Goal: Task Accomplishment & Management: Manage account settings

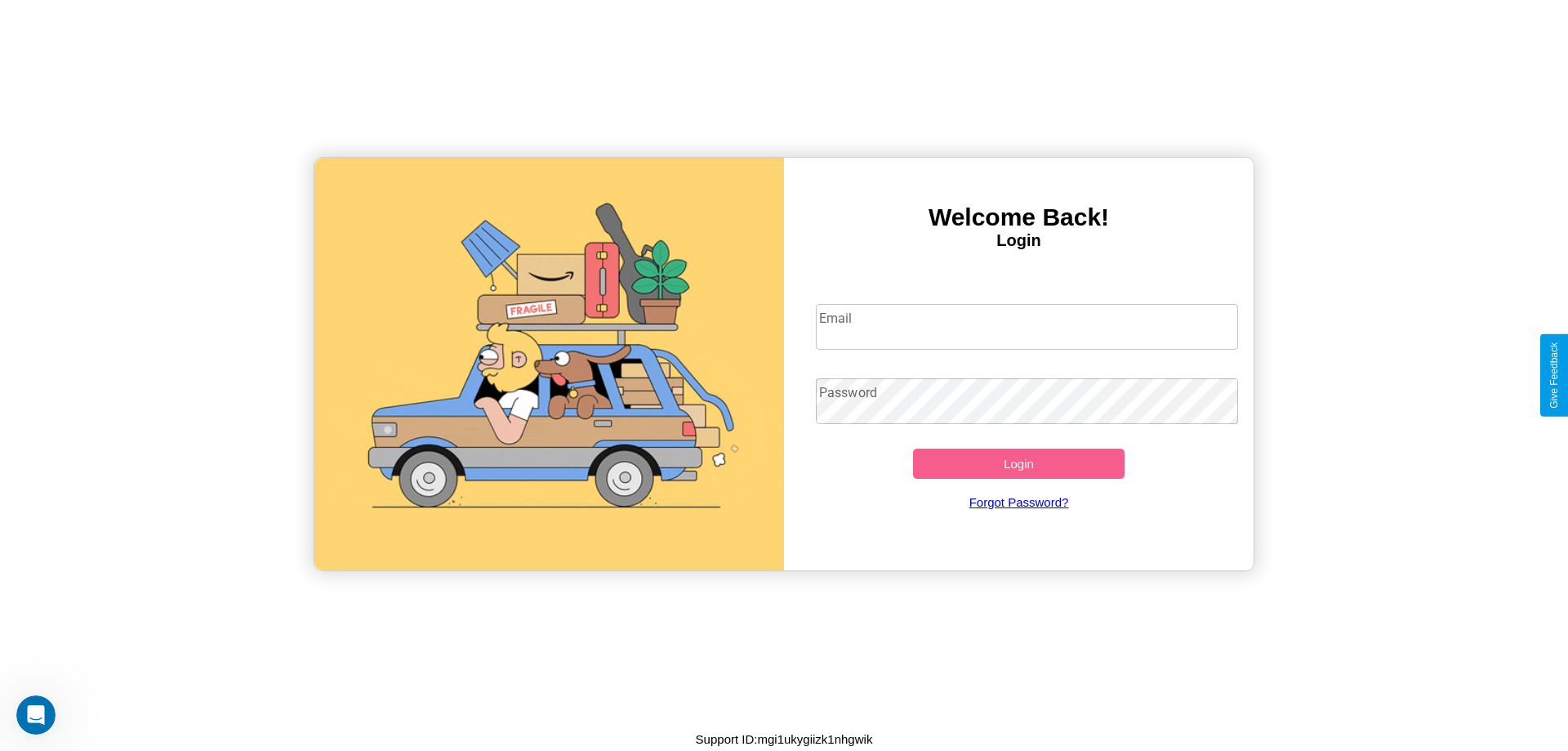
click at [1027, 326] on input "Email" at bounding box center [1028, 326] width 423 height 46
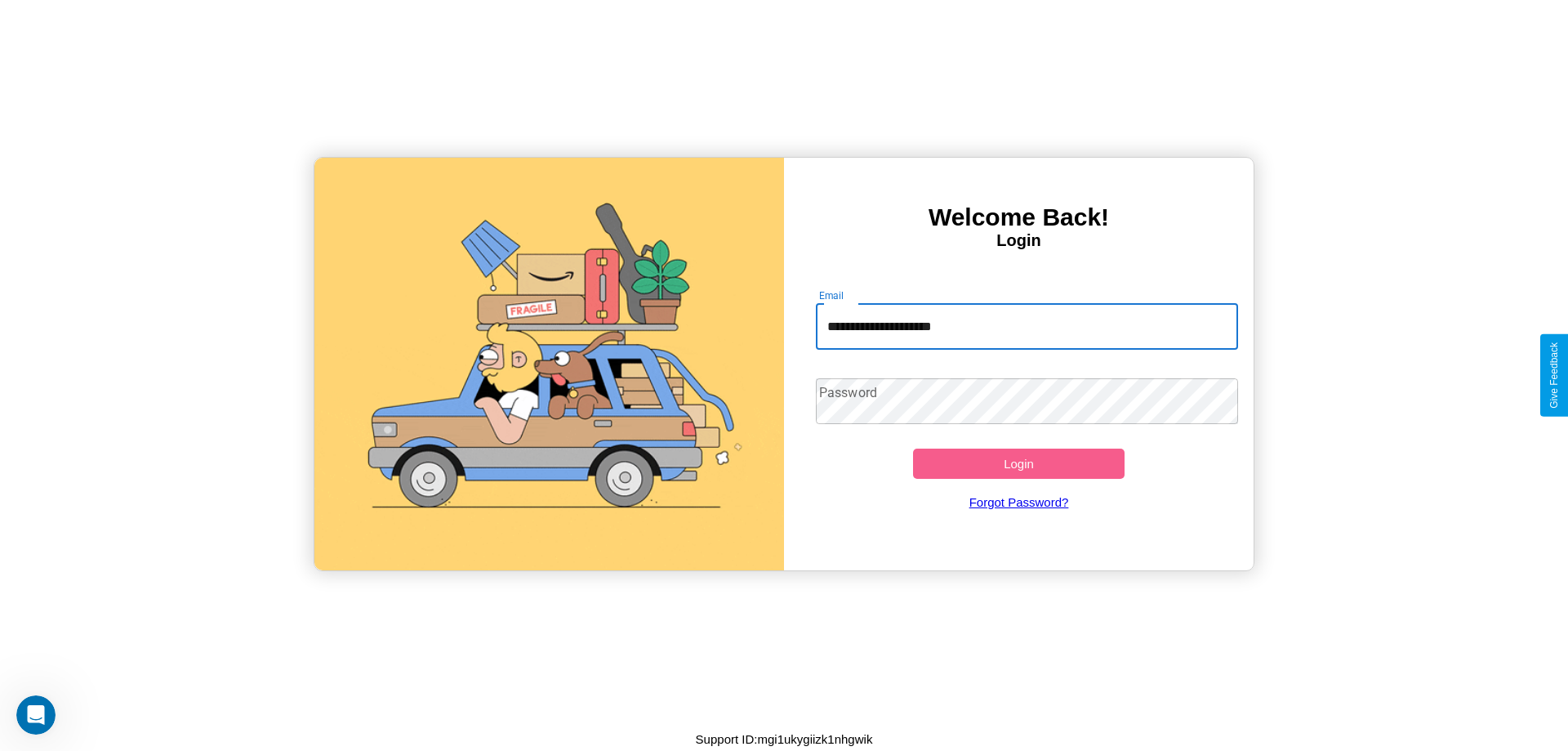
type input "**********"
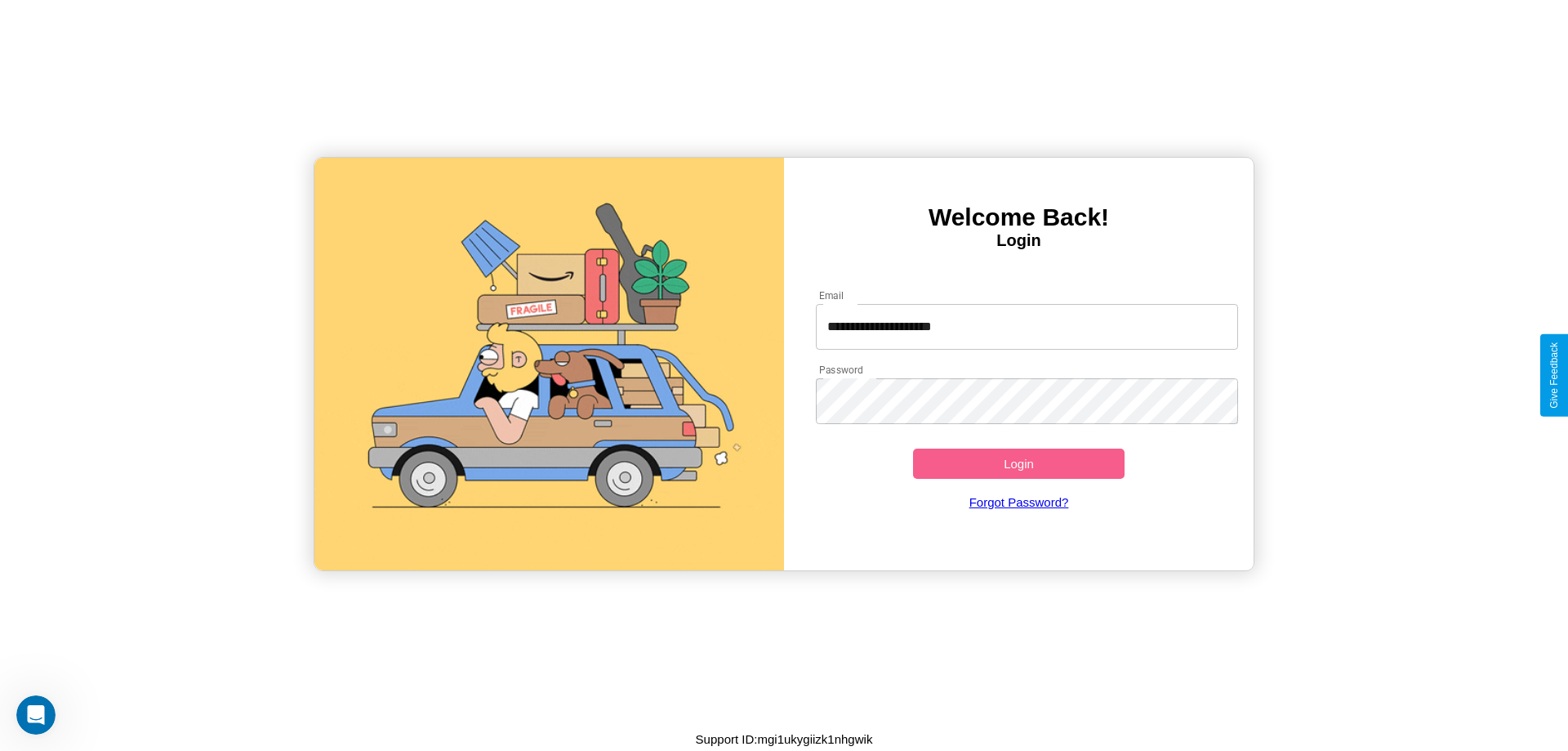
click at [1018, 463] on button "Login" at bounding box center [1018, 463] width 212 height 30
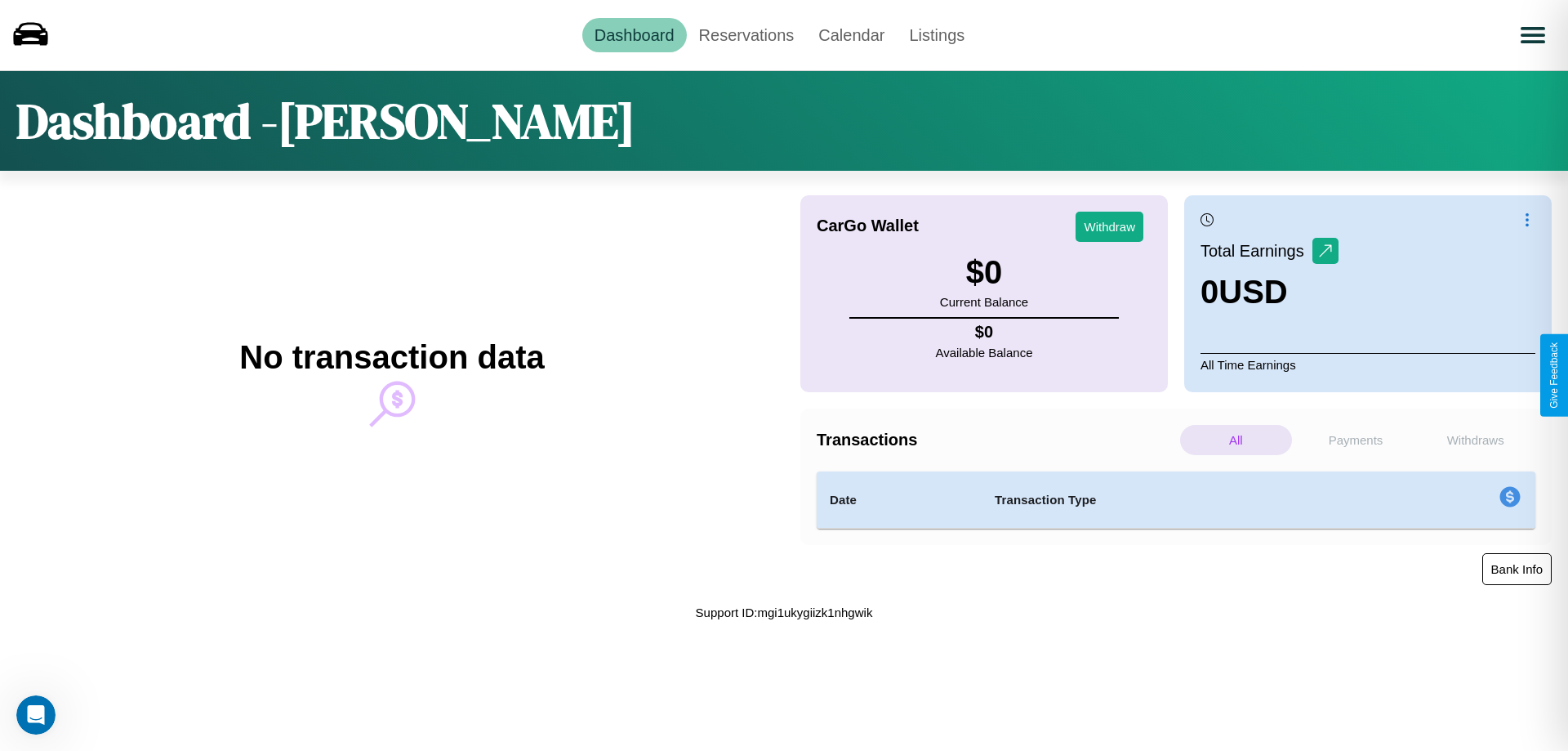
click at [1516, 569] on button "Bank Info" at bounding box center [1516, 569] width 69 height 32
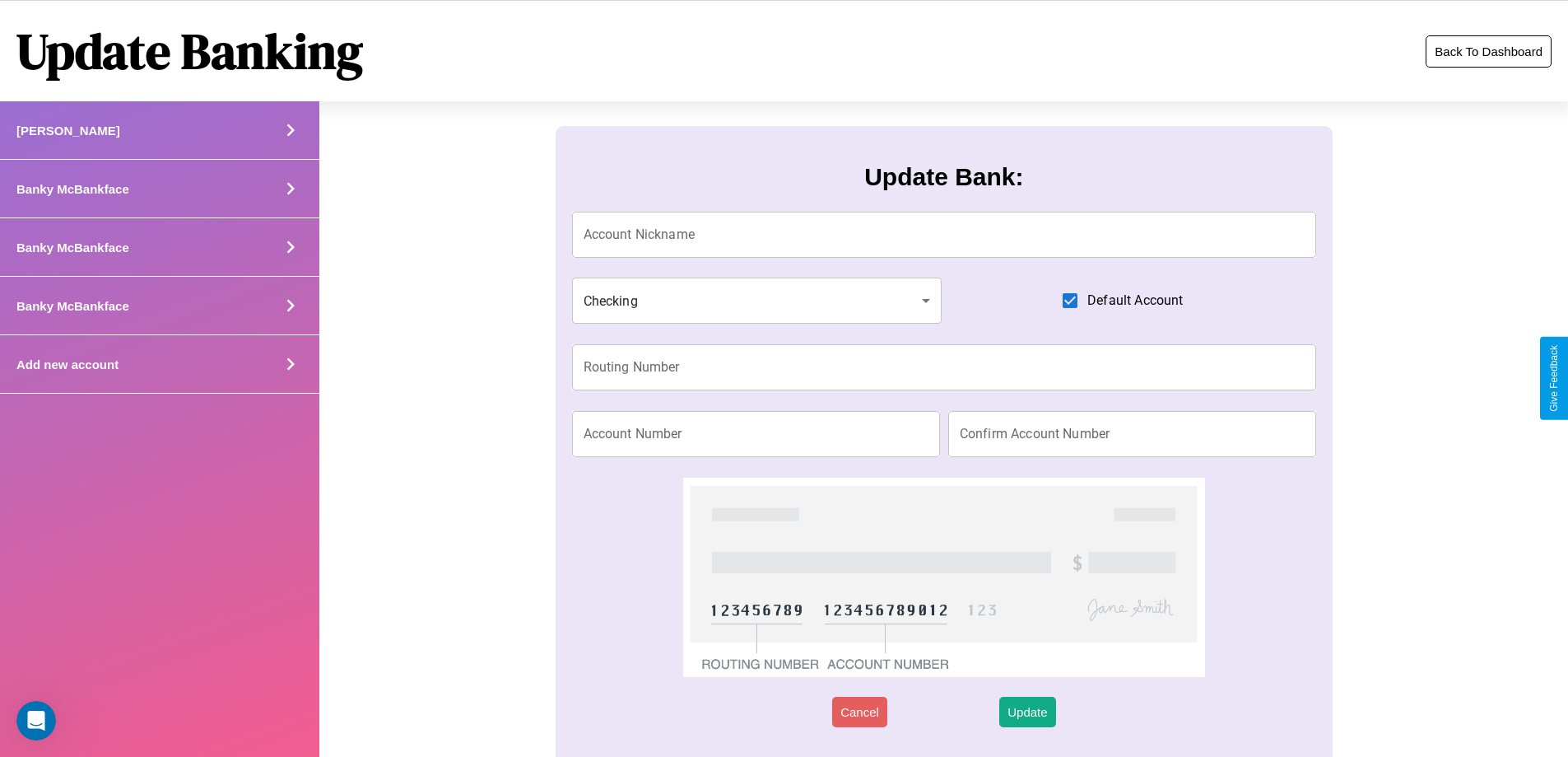
click at [1488, 51] on button "Back To Dashboard" at bounding box center [1488, 51] width 126 height 32
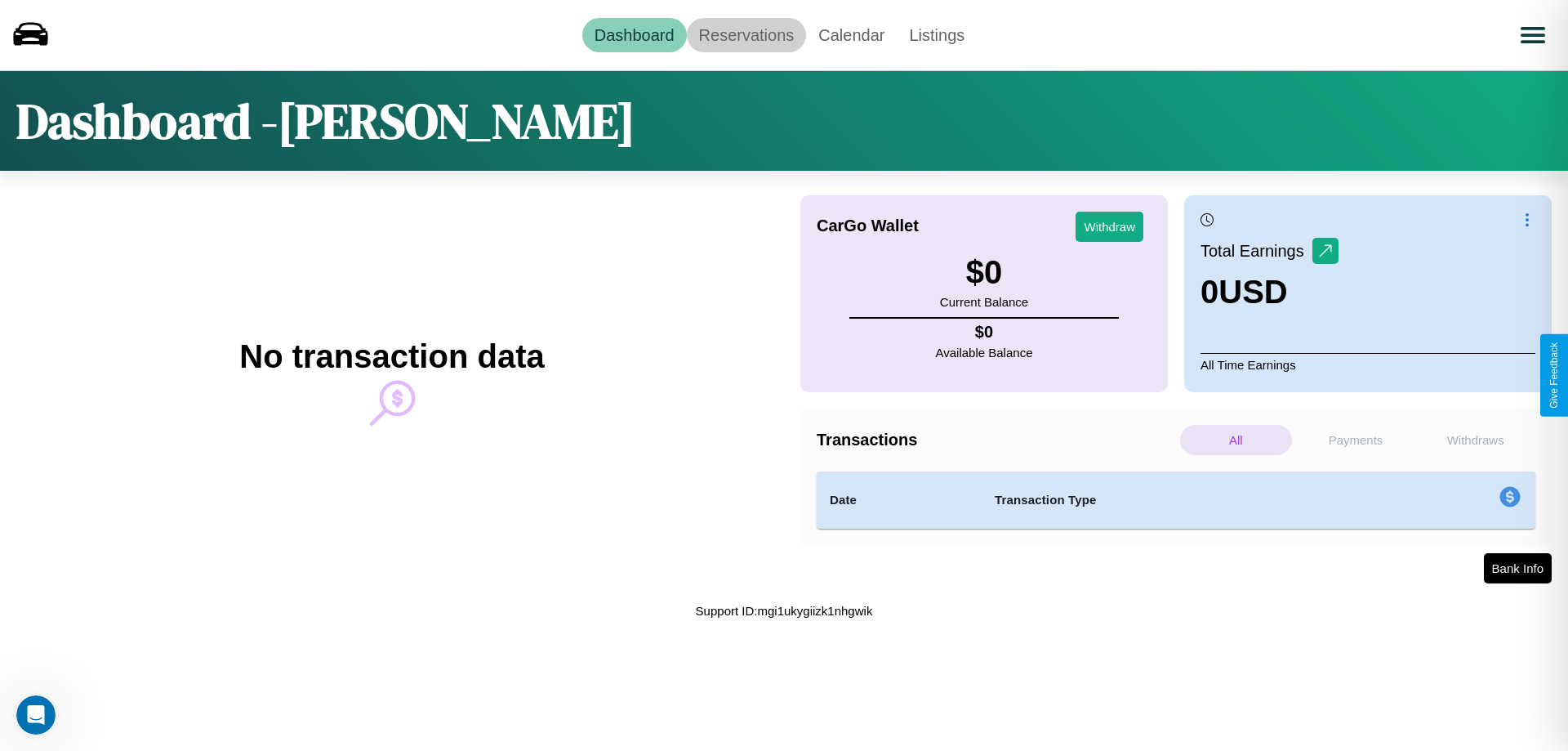
click at [746, 34] on link "Reservations" at bounding box center [746, 34] width 120 height 34
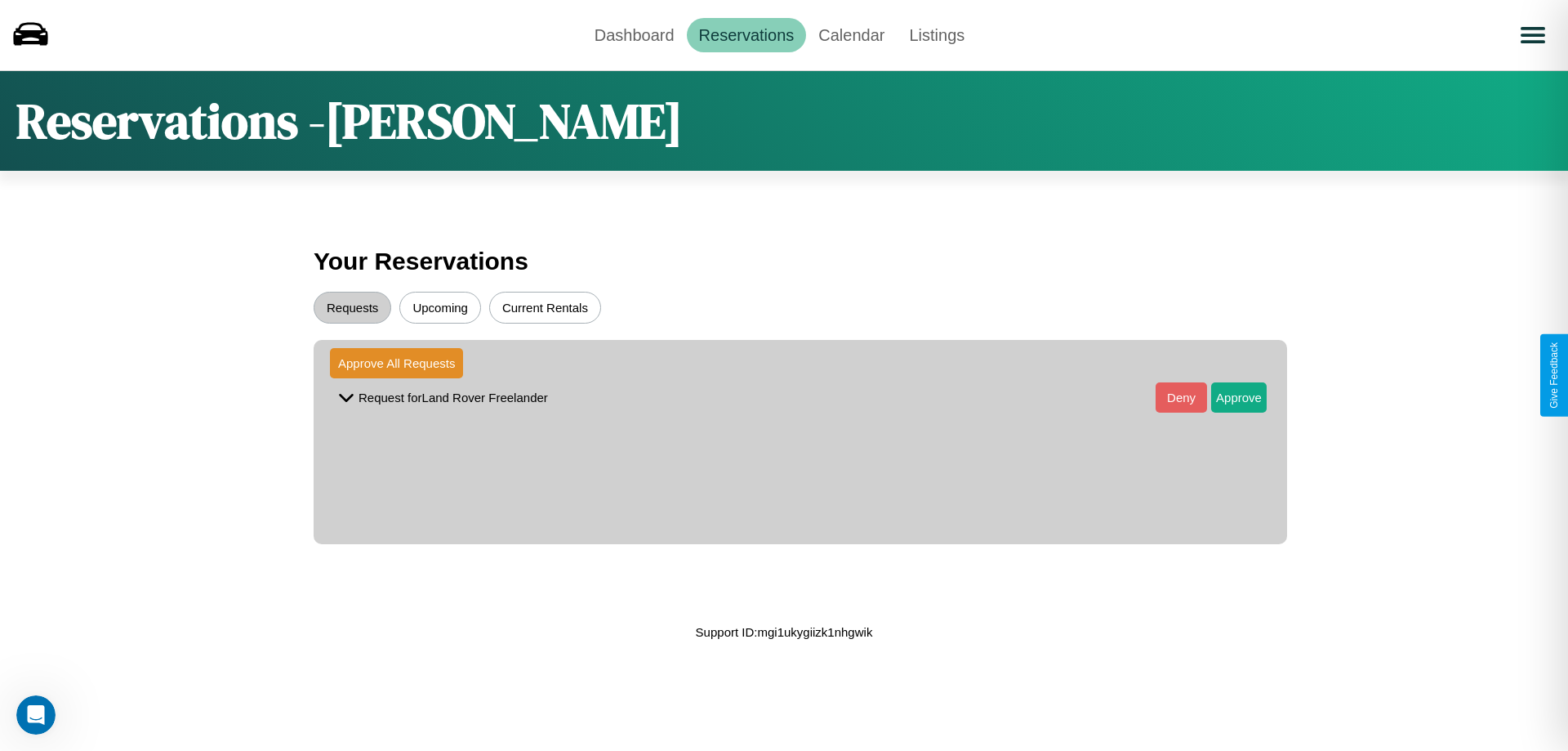
click at [440, 307] on button "Upcoming" at bounding box center [440, 307] width 82 height 32
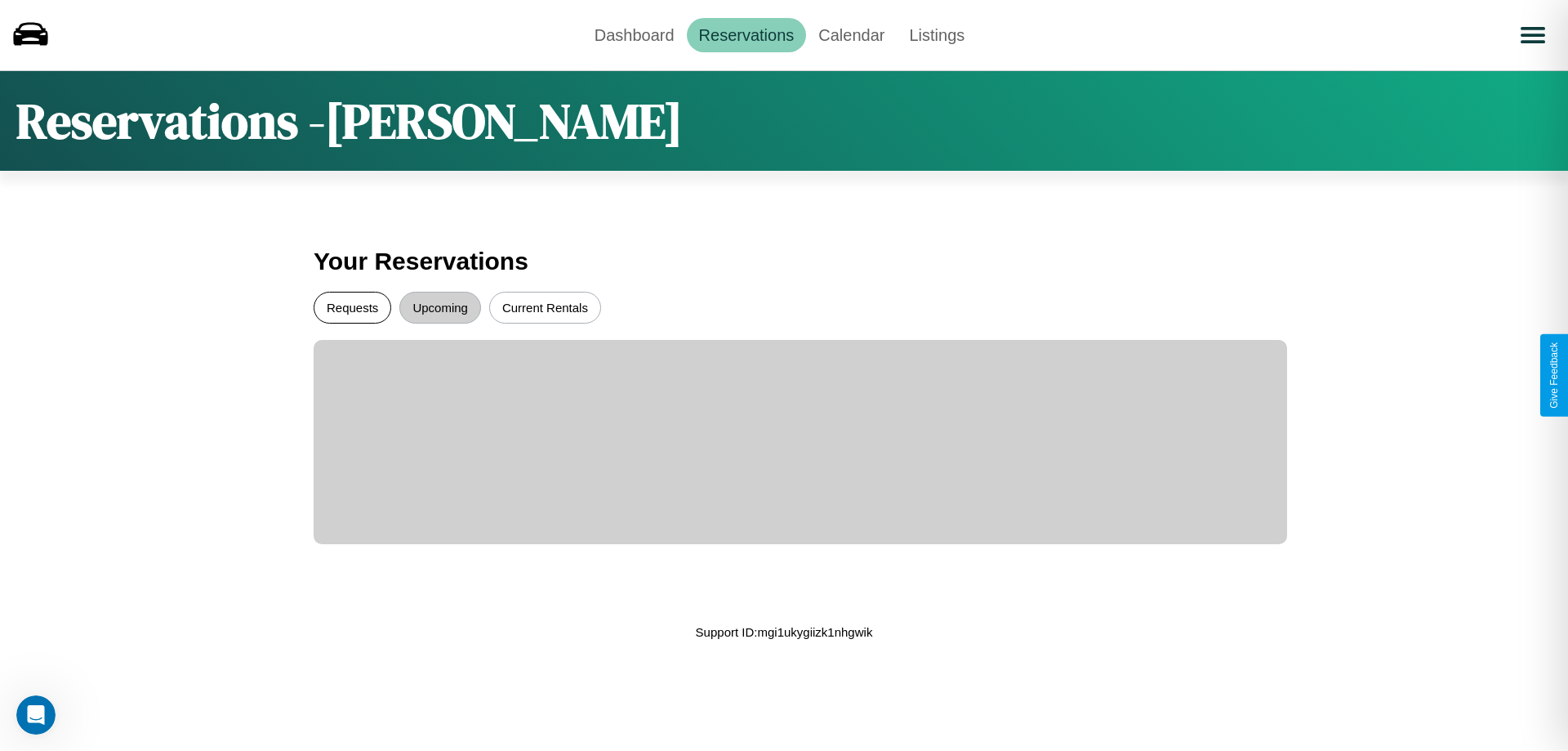
click at [352, 307] on button "Requests" at bounding box center [353, 307] width 78 height 32
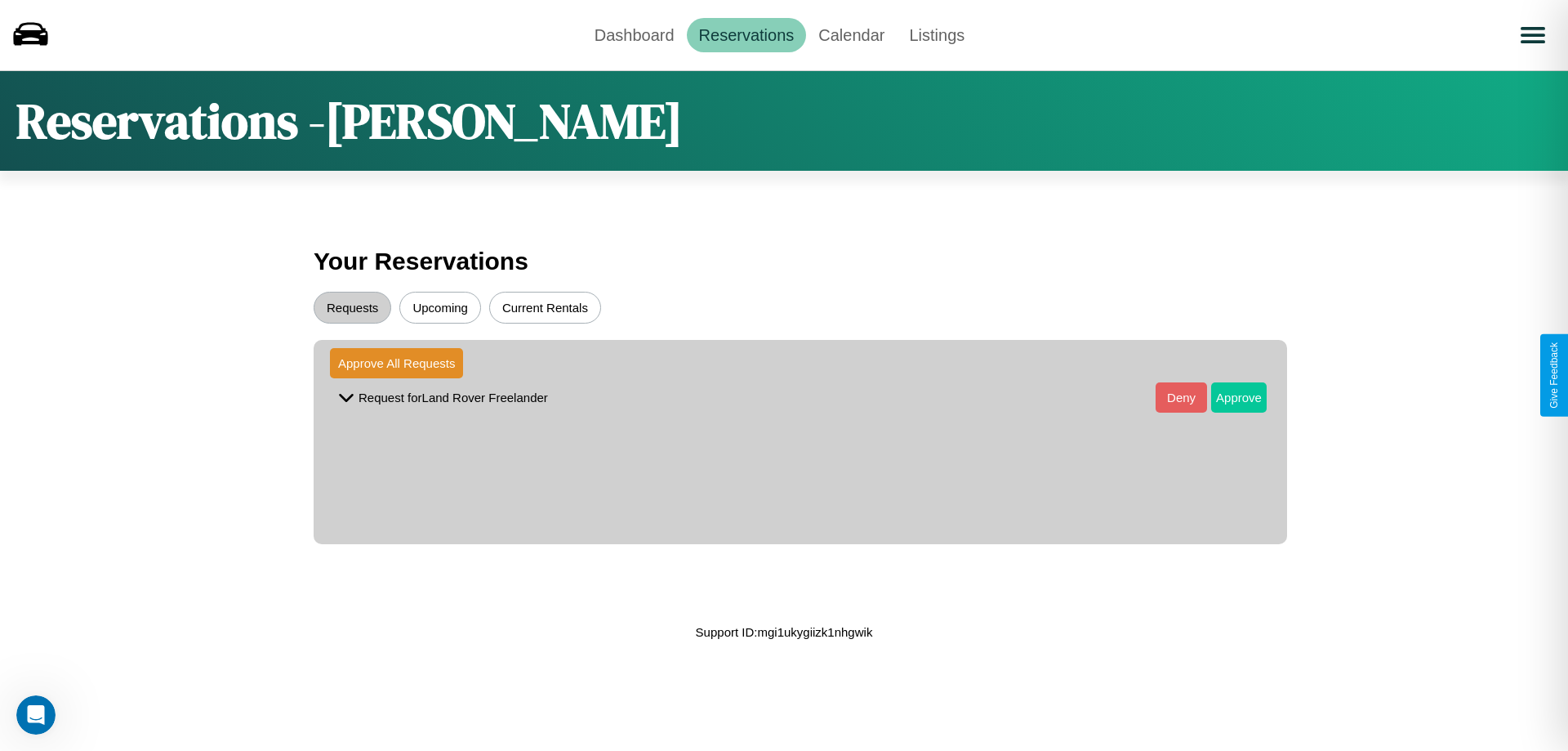
click at [1227, 397] on button "Approve" at bounding box center [1238, 397] width 56 height 30
